Goal: Information Seeking & Learning: Learn about a topic

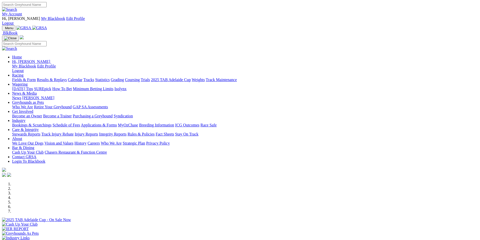
click at [54, 96] on link "[PERSON_NAME]" at bounding box center [38, 98] width 32 height 4
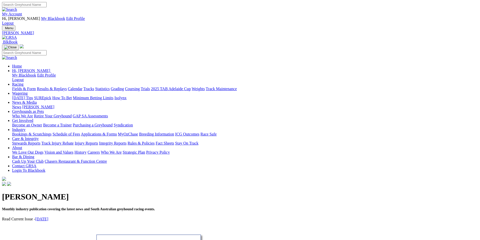
click at [21, 105] on link "News" at bounding box center [16, 107] width 9 height 4
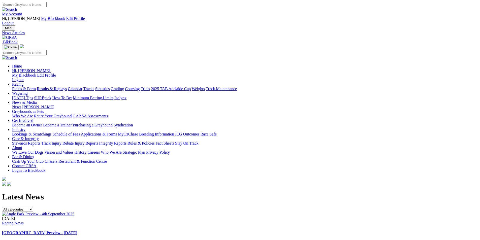
click at [74, 212] on img at bounding box center [38, 214] width 72 height 5
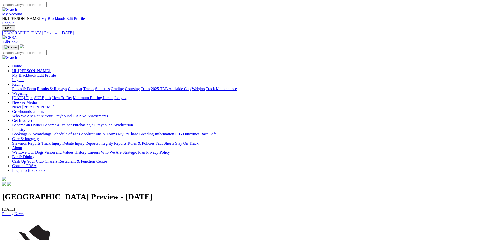
click at [17, 35] on img at bounding box center [9, 37] width 15 height 5
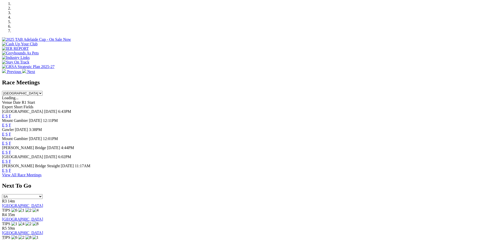
scroll to position [176, 0]
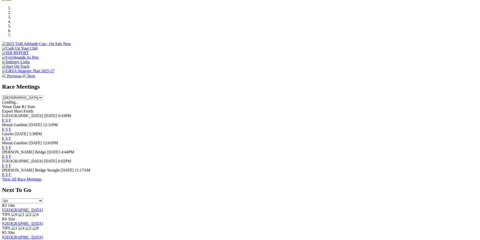
click at [11, 163] on link "F" at bounding box center [10, 165] width 2 height 4
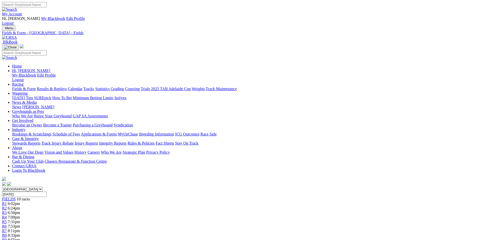
click at [17, 35] on img at bounding box center [9, 37] width 15 height 5
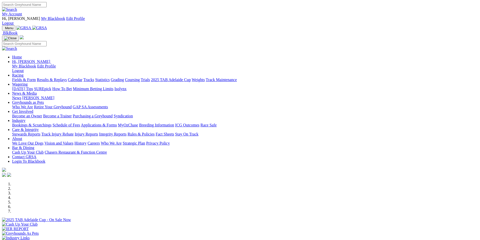
scroll to position [186, 0]
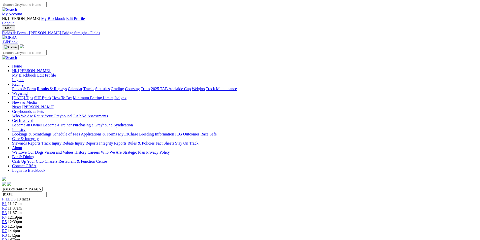
click at [17, 35] on img at bounding box center [9, 37] width 15 height 5
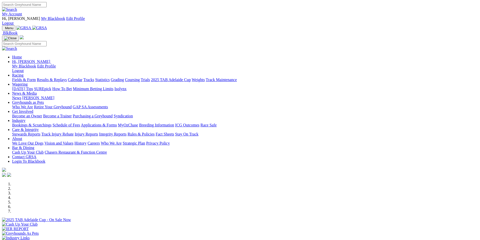
scroll to position [146, 0]
